Goal: Navigation & Orientation: Find specific page/section

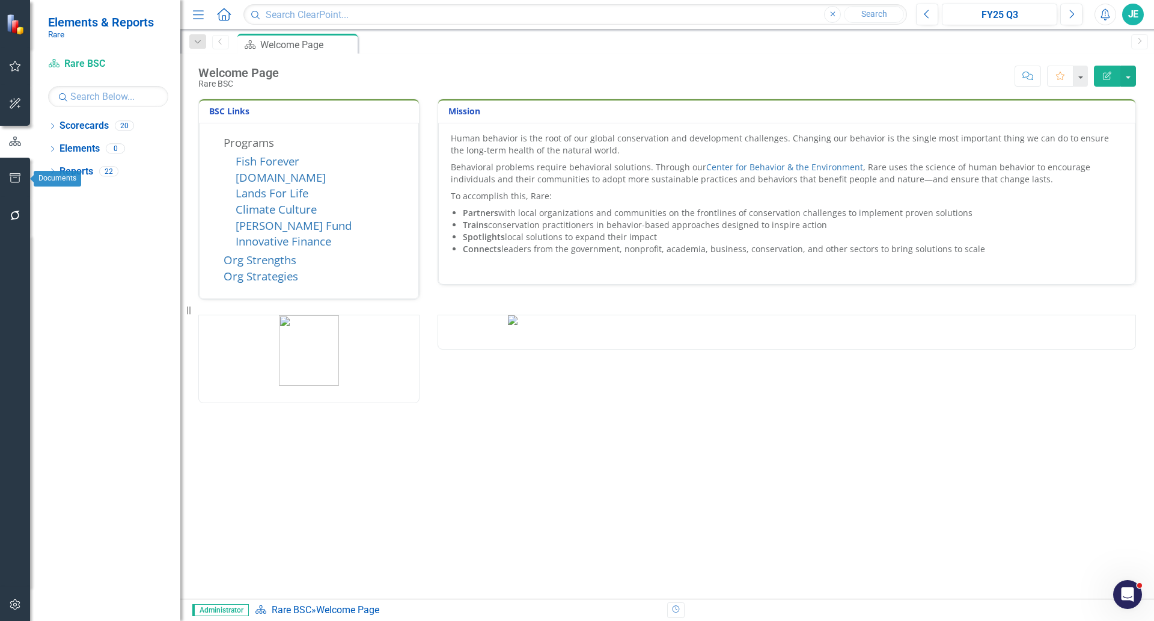
click at [17, 180] on icon "button" at bounding box center [15, 178] width 13 height 10
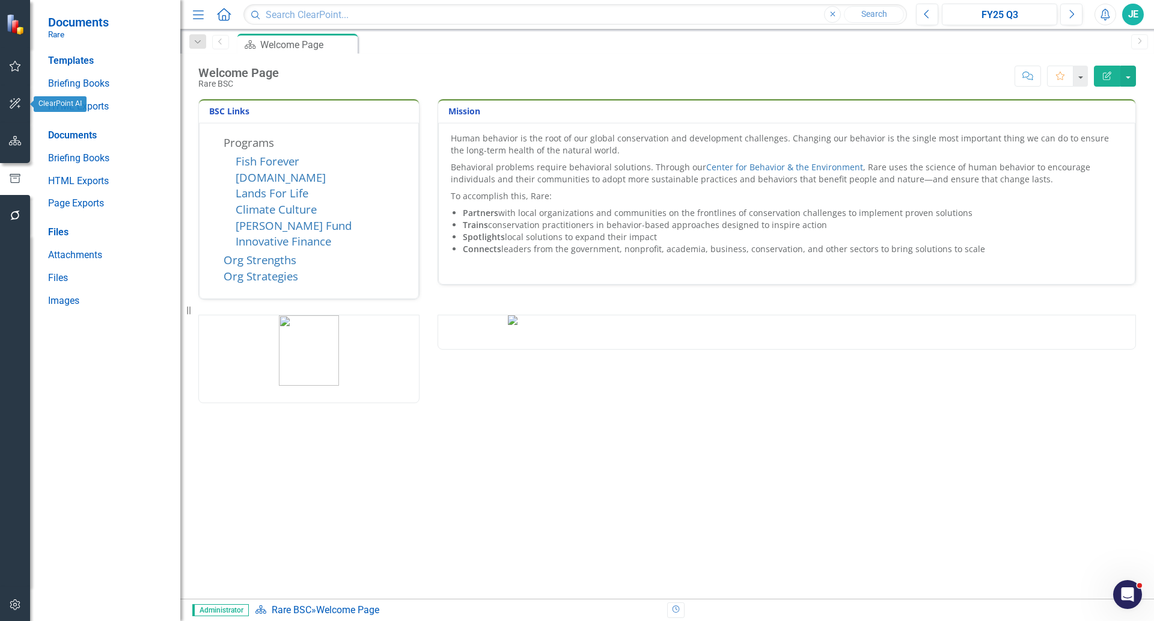
click at [17, 101] on icon "button" at bounding box center [15, 104] width 13 height 10
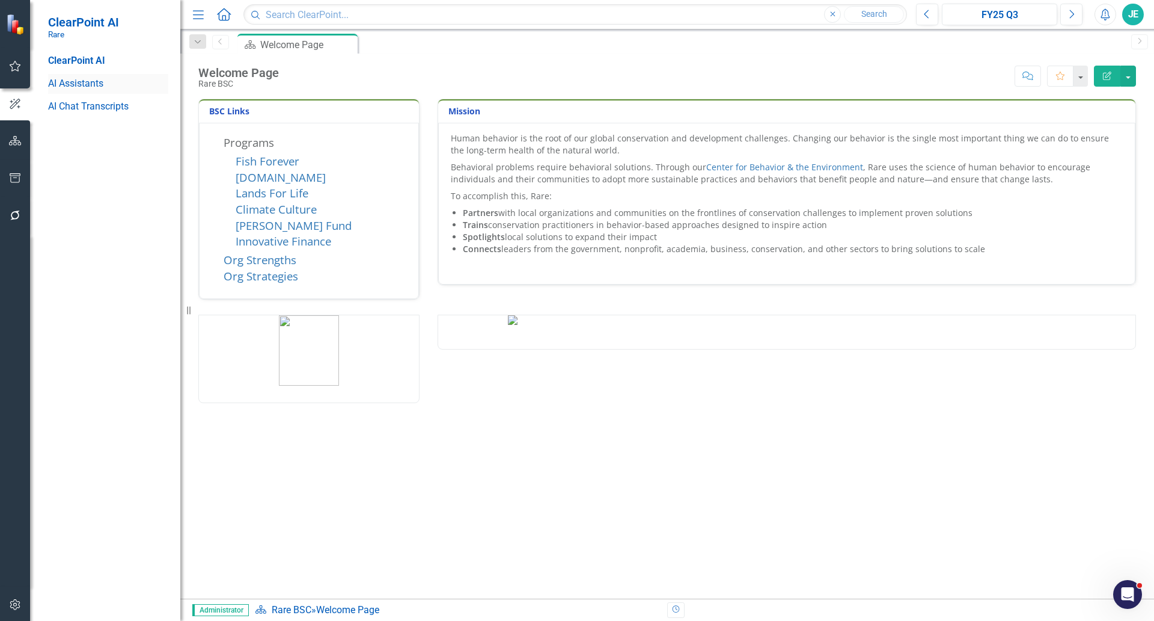
click at [73, 85] on link "AI Assistants" at bounding box center [108, 84] width 120 height 14
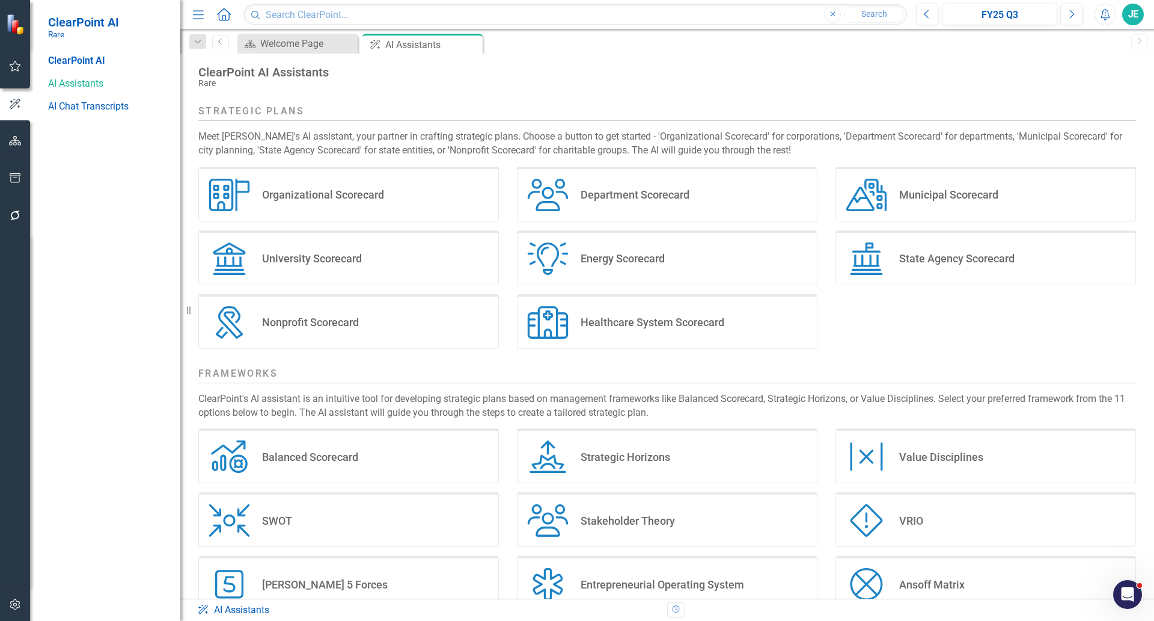
click at [303, 323] on div "Nonprofit Scorecard" at bounding box center [310, 322] width 97 height 14
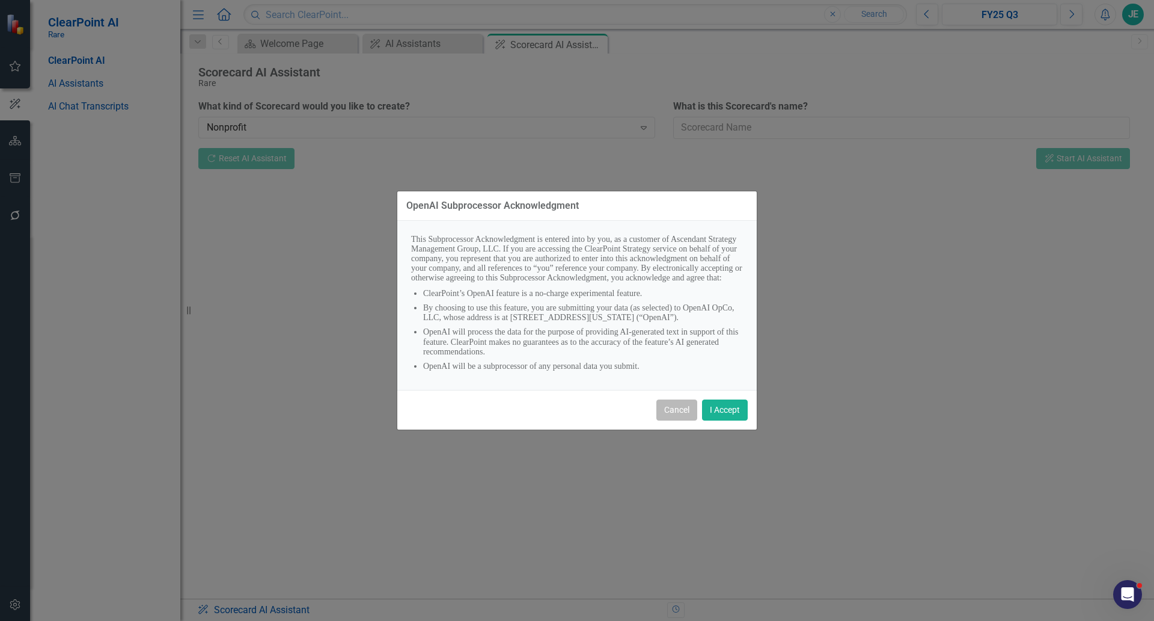
click at [666, 415] on button "Cancel" at bounding box center [677, 409] width 41 height 21
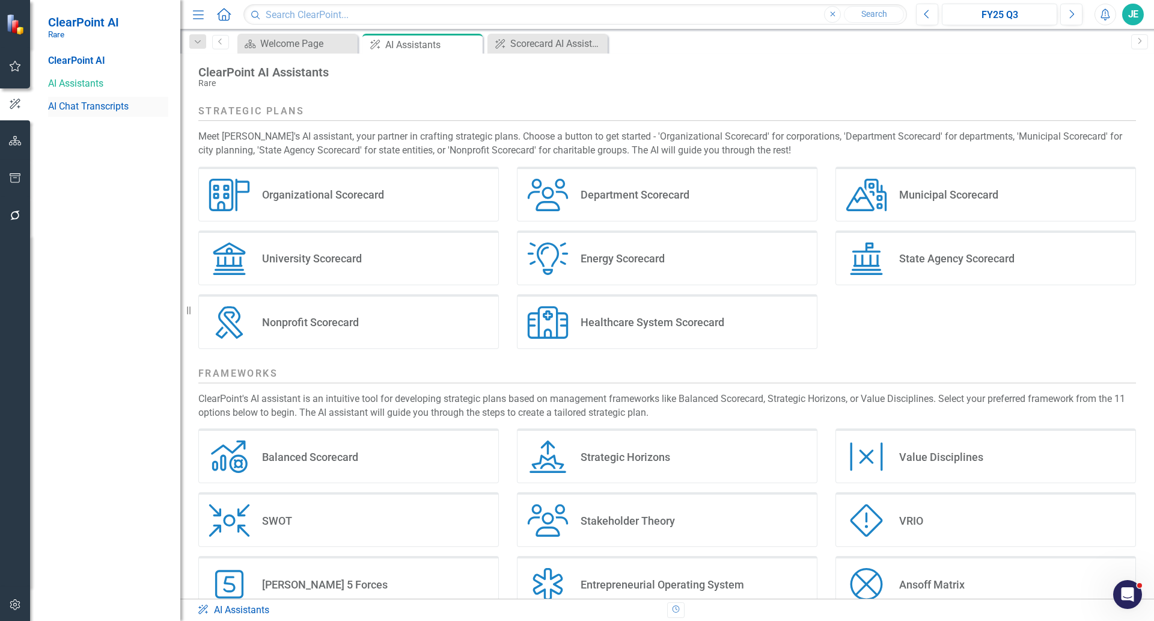
click at [66, 103] on link "AI Chat Transcripts" at bounding box center [108, 107] width 120 height 14
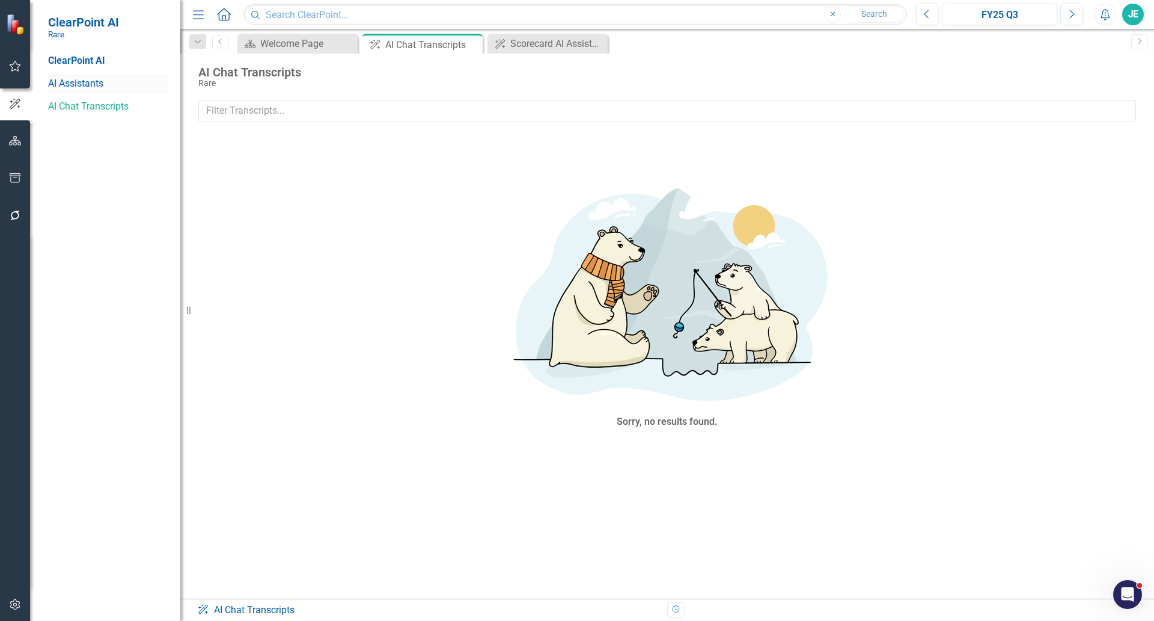
click at [79, 80] on link "AI Assistants" at bounding box center [108, 84] width 120 height 14
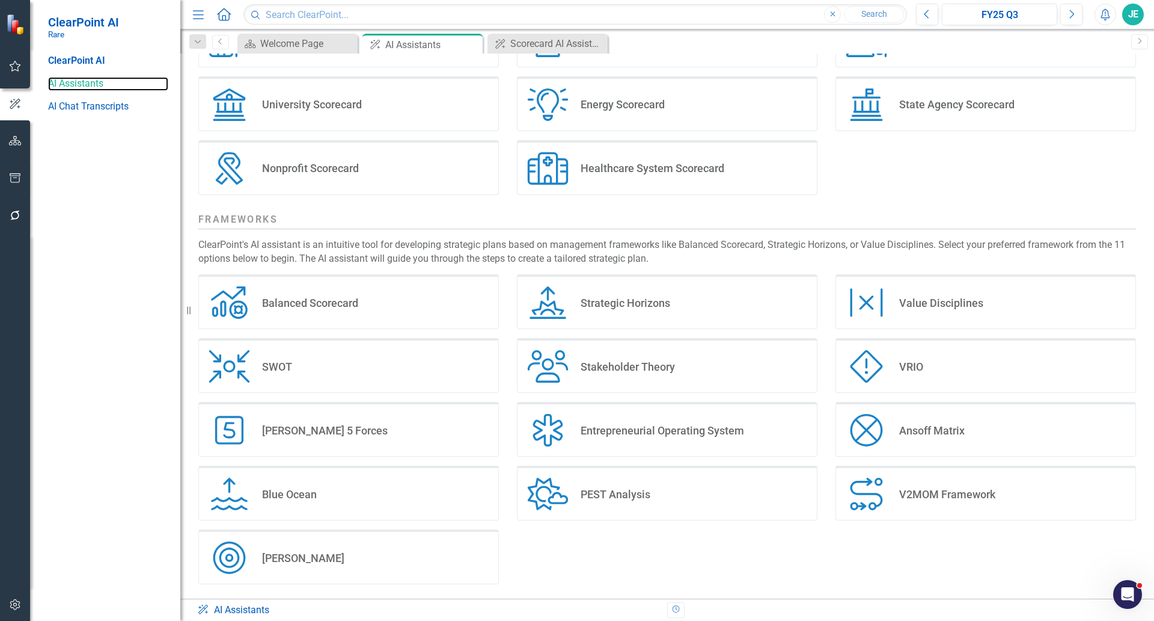
scroll to position [158, 0]
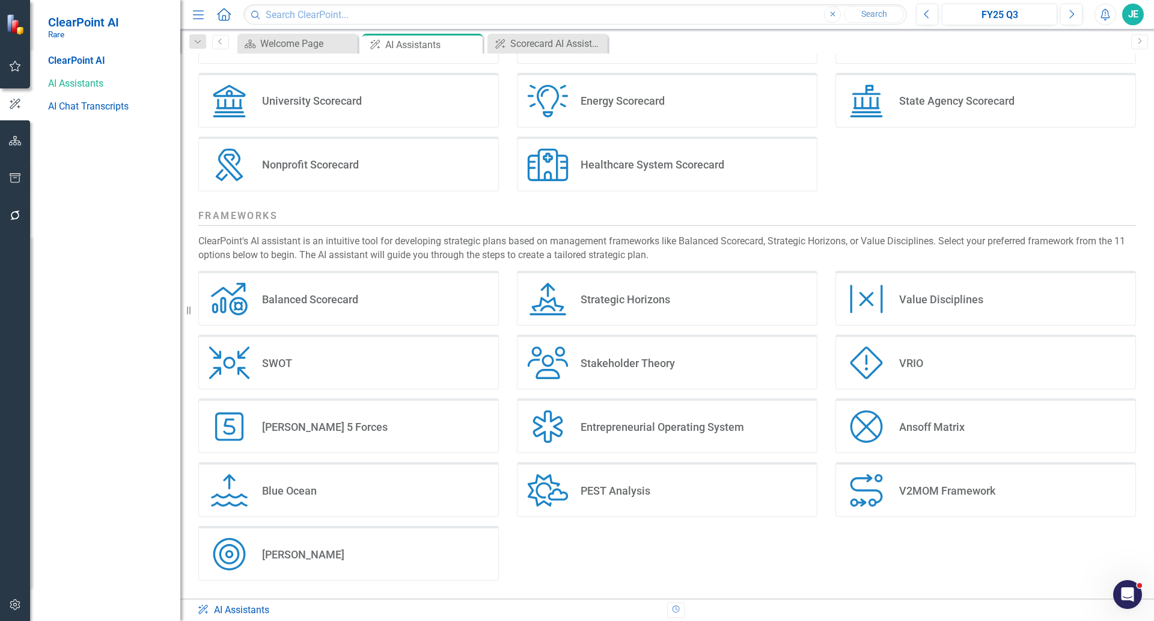
click at [320, 557] on div "[PERSON_NAME]" at bounding box center [303, 554] width 82 height 14
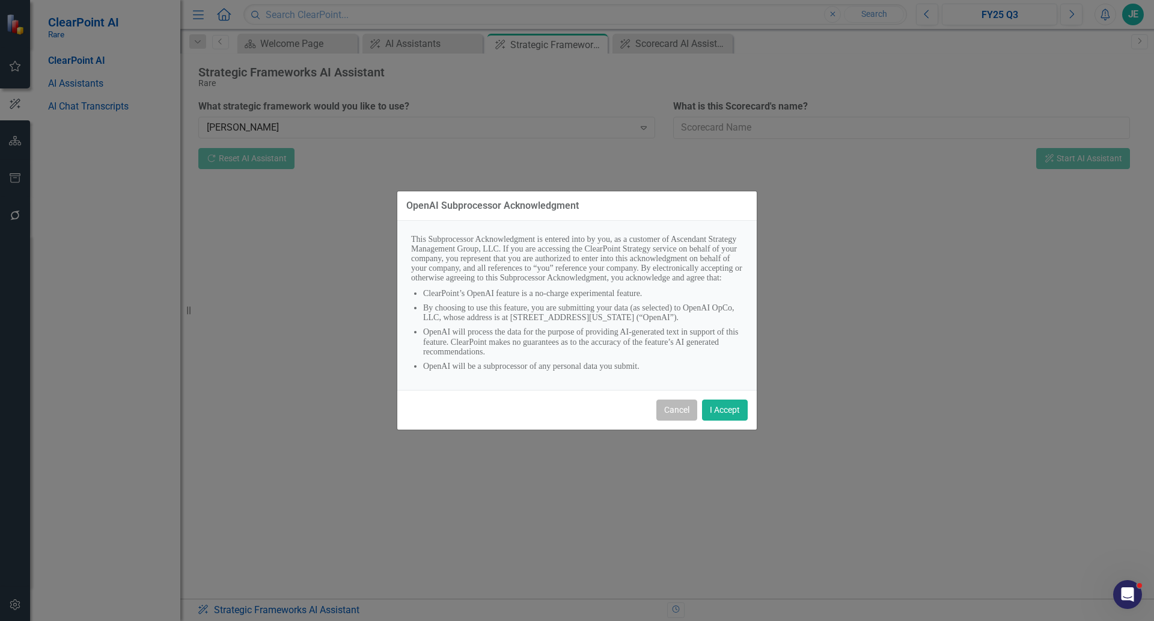
click at [672, 415] on button "Cancel" at bounding box center [677, 409] width 41 height 21
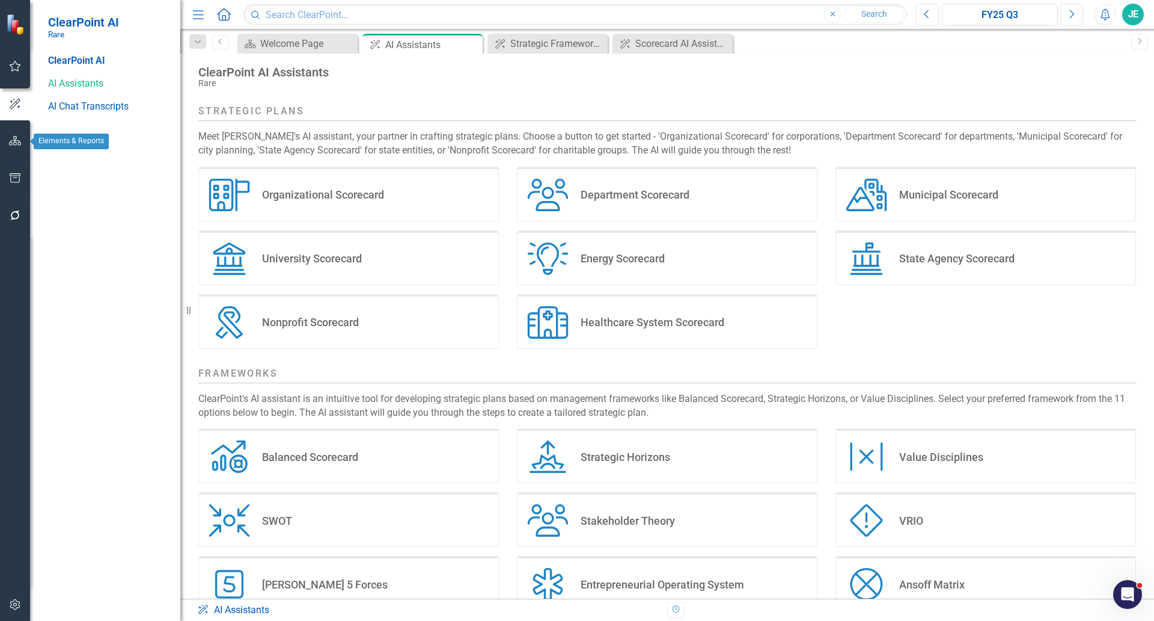
click at [15, 137] on icon "button" at bounding box center [15, 141] width 13 height 10
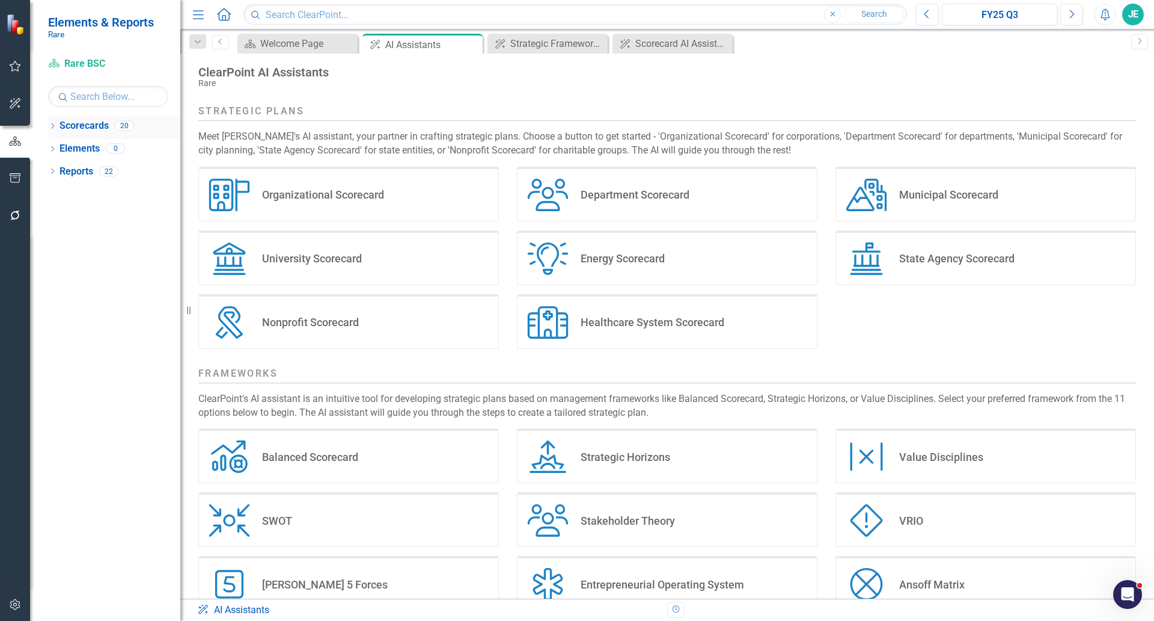
click at [51, 124] on icon "Dropdown" at bounding box center [52, 127] width 8 height 7
click at [58, 144] on div "Dropdown" at bounding box center [58, 149] width 9 height 10
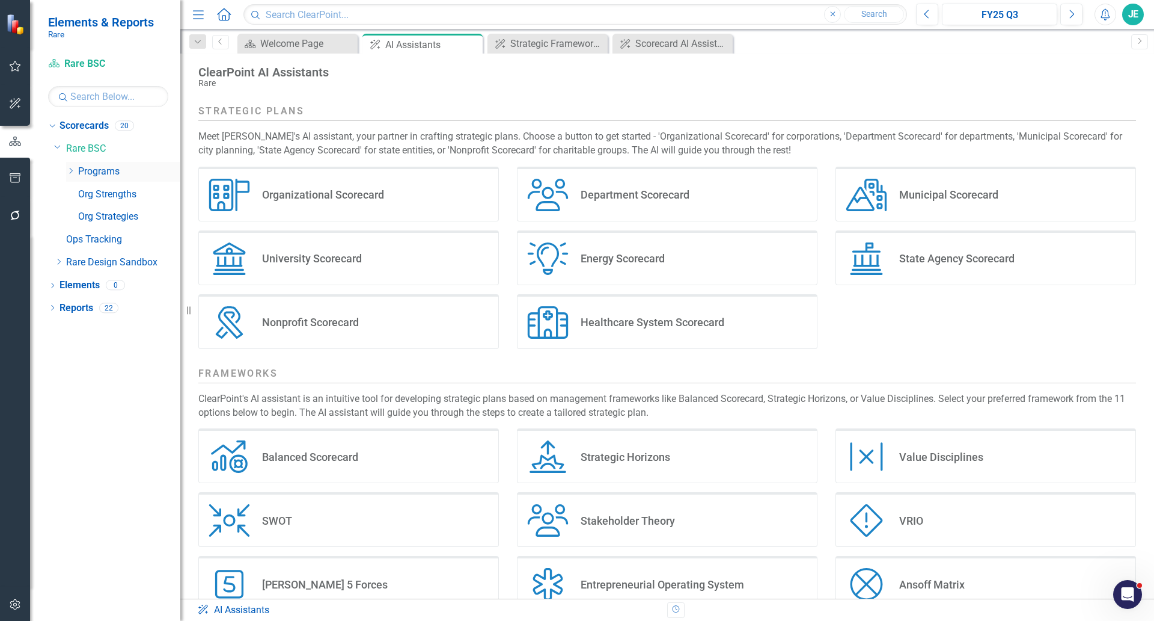
click at [70, 171] on icon "Dropdown" at bounding box center [70, 170] width 9 height 7
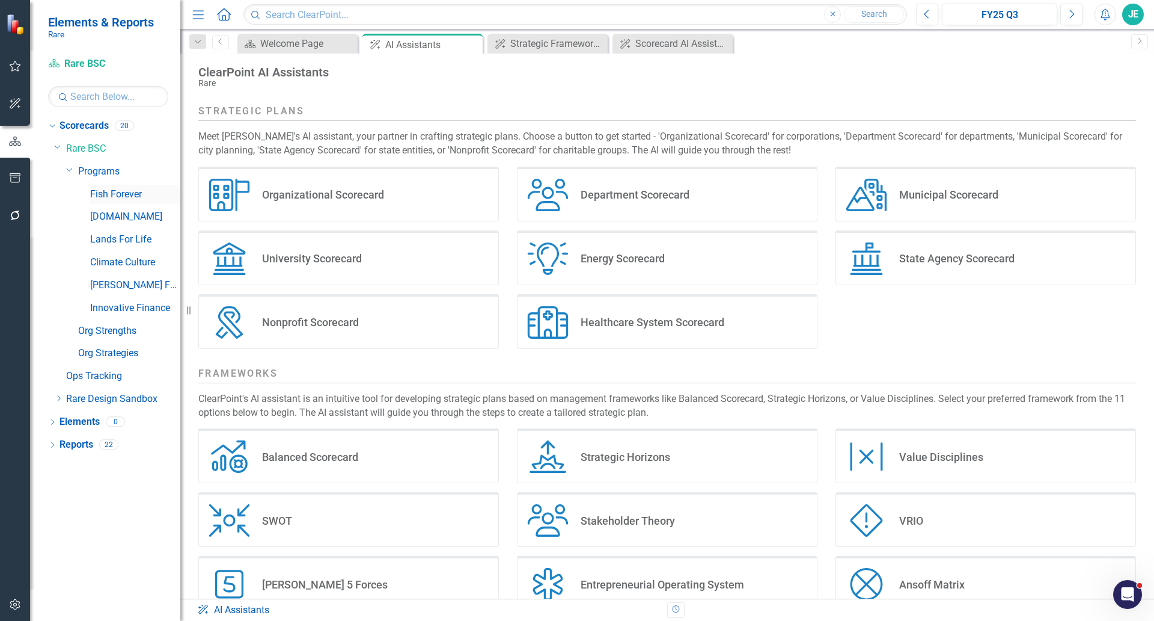
click at [119, 196] on link "Fish Forever" at bounding box center [135, 195] width 90 height 14
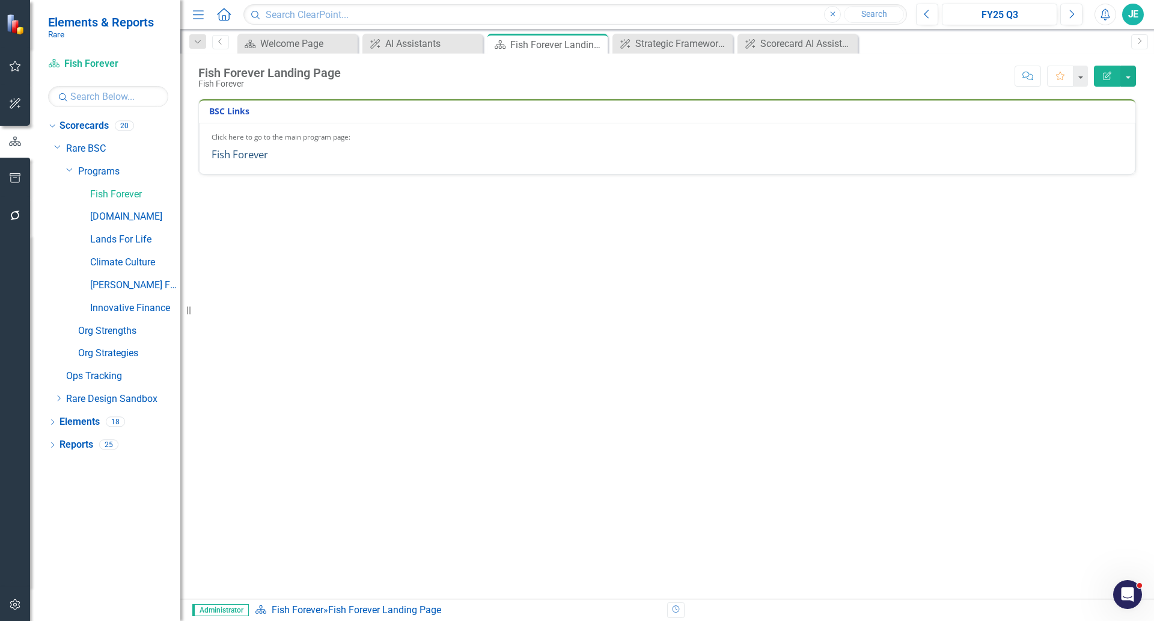
click at [254, 156] on link "Fish Forever" at bounding box center [240, 154] width 57 height 14
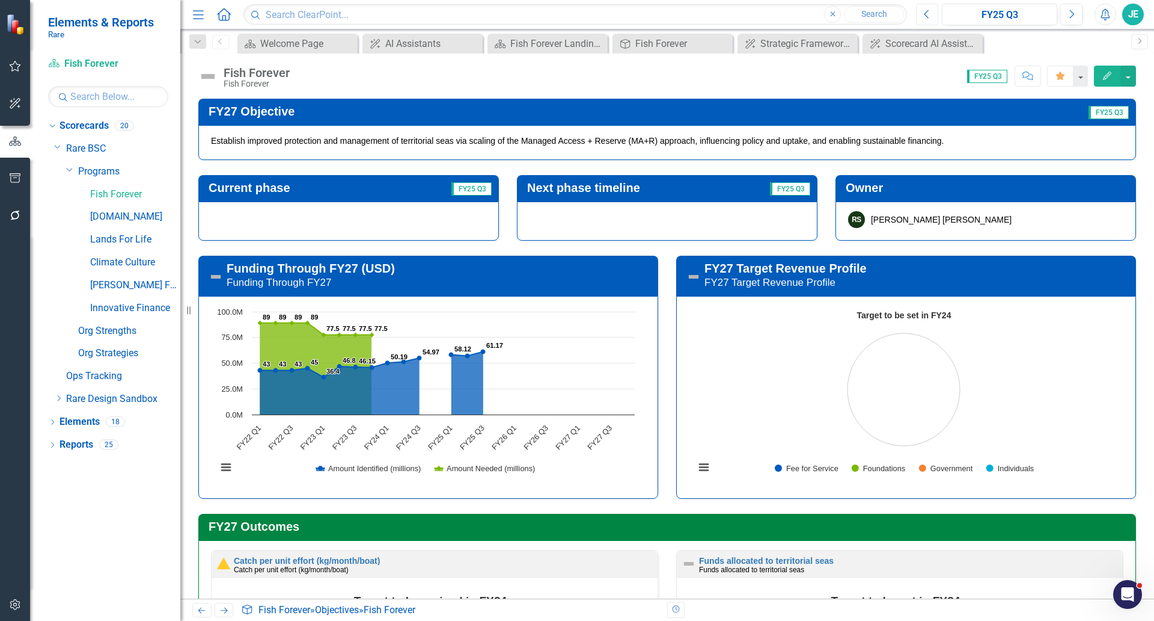
click at [931, 20] on button "Previous" at bounding box center [927, 15] width 22 height 22
click at [1069, 16] on icon "Next" at bounding box center [1071, 14] width 7 height 11
click at [848, 41] on icon "Close" at bounding box center [847, 44] width 12 height 10
click at [0, 0] on icon "Close" at bounding box center [0, 0] width 0 height 0
click at [652, 43] on div "Fish Forever" at bounding box center [675, 43] width 79 height 15
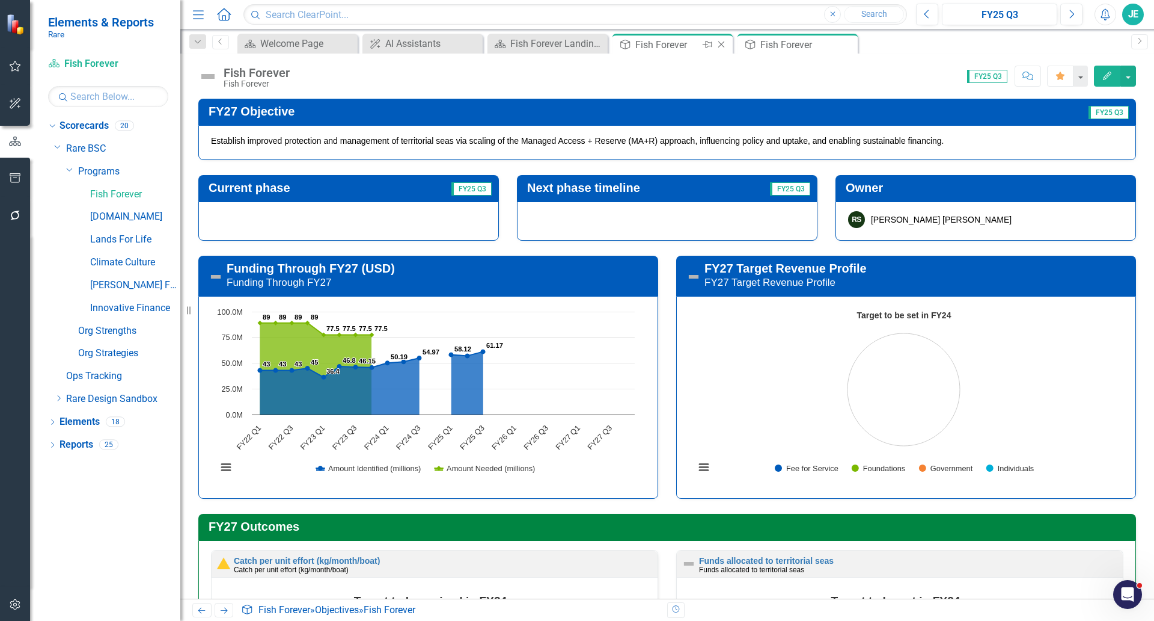
click at [722, 42] on icon "Close" at bounding box center [722, 45] width 12 height 10
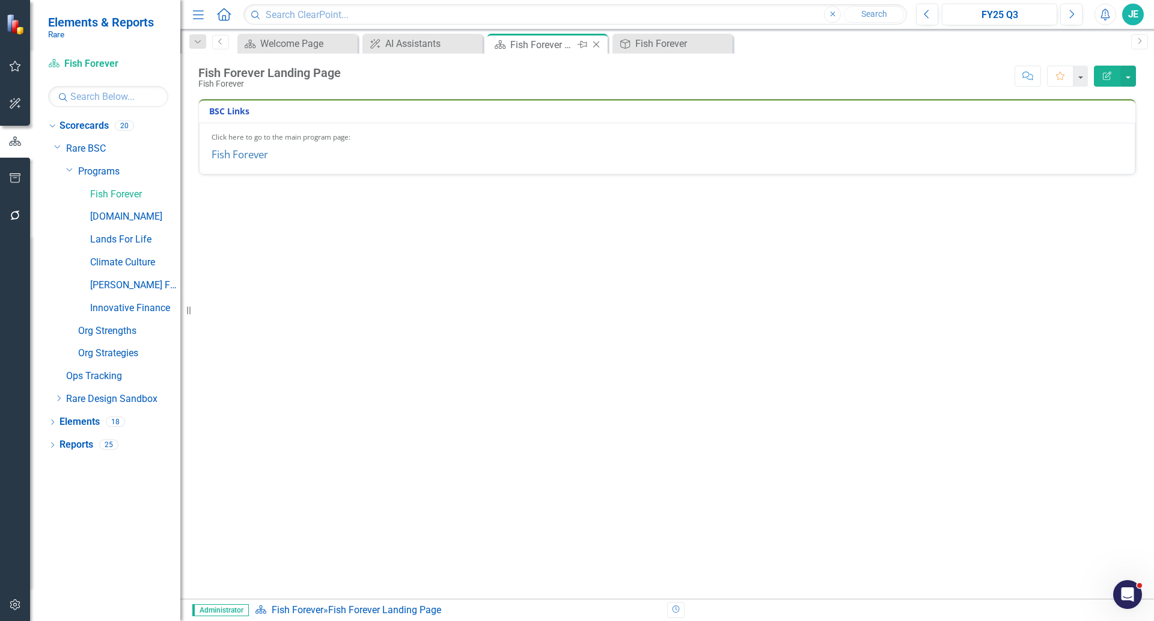
click at [594, 44] on icon "Close" at bounding box center [596, 45] width 12 height 10
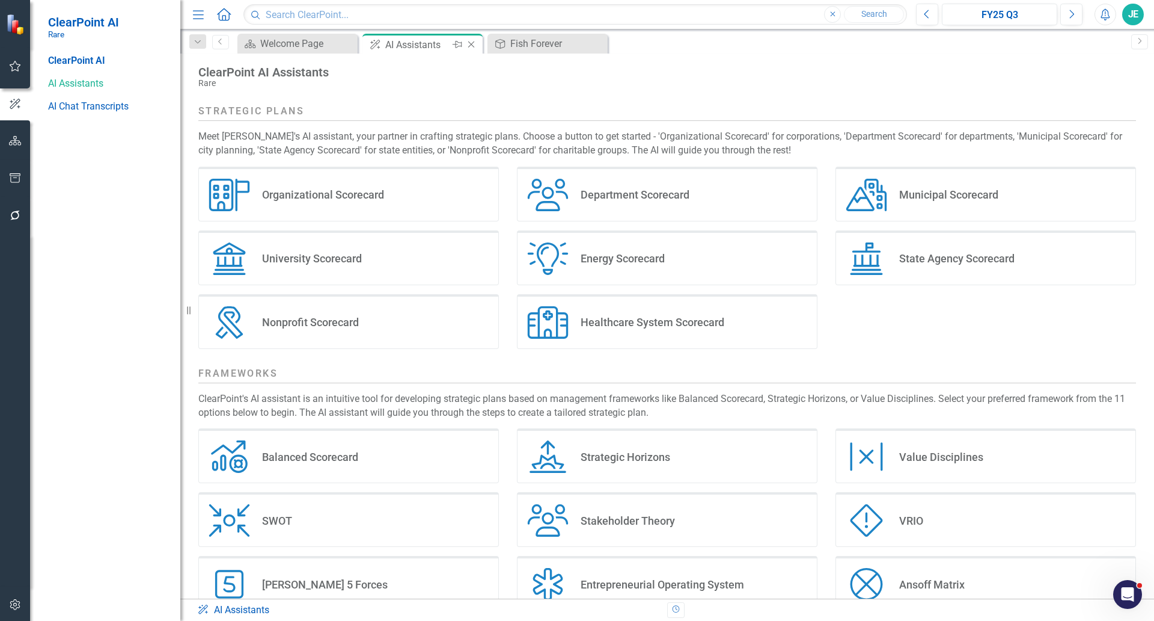
click at [469, 42] on icon at bounding box center [471, 44] width 7 height 7
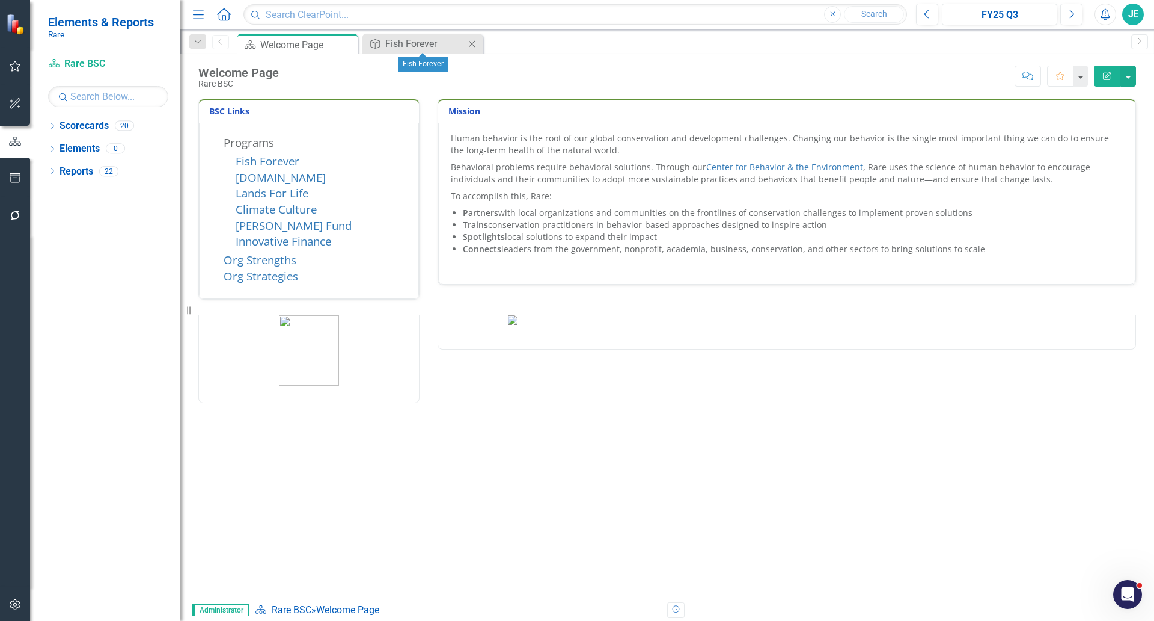
click at [474, 44] on icon "Close" at bounding box center [472, 44] width 12 height 10
click at [252, 159] on link "Fish Forever" at bounding box center [268, 160] width 64 height 15
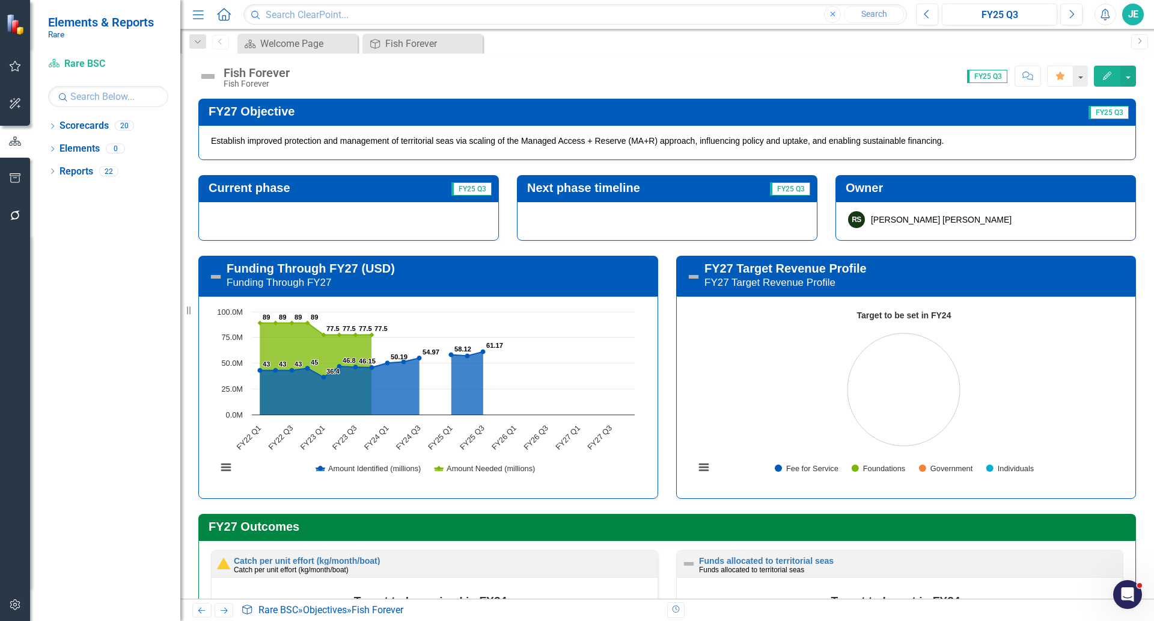
click at [657, 82] on div "Score: 0.00 FY25 Q3 Completed Comment Favorite Edit" at bounding box center [716, 76] width 841 height 20
